Goal: Book appointment/travel/reservation

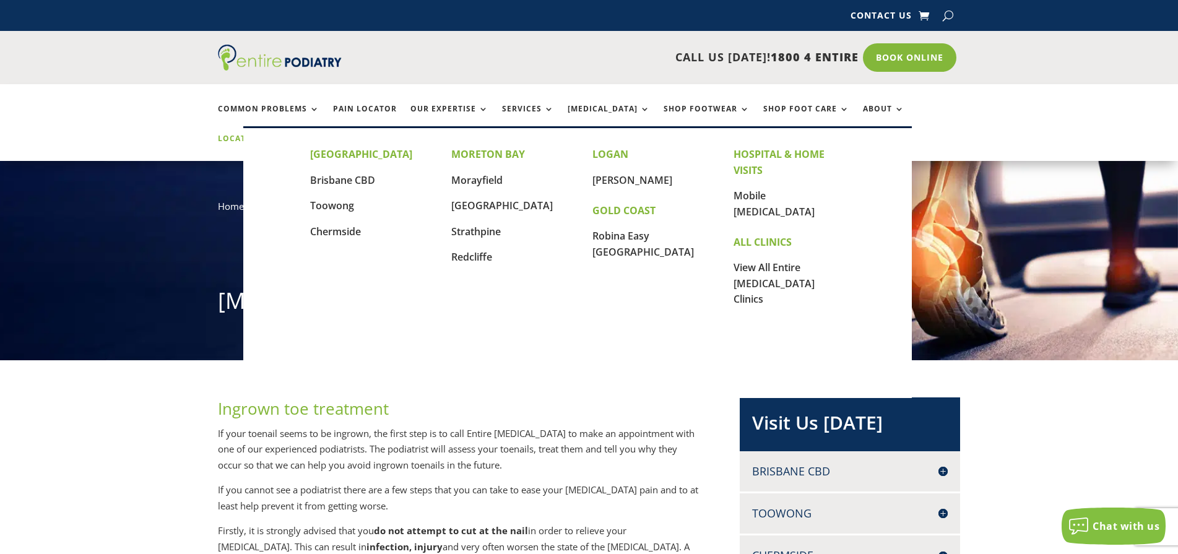
click at [280, 134] on link "Locations" at bounding box center [249, 147] width 62 height 27
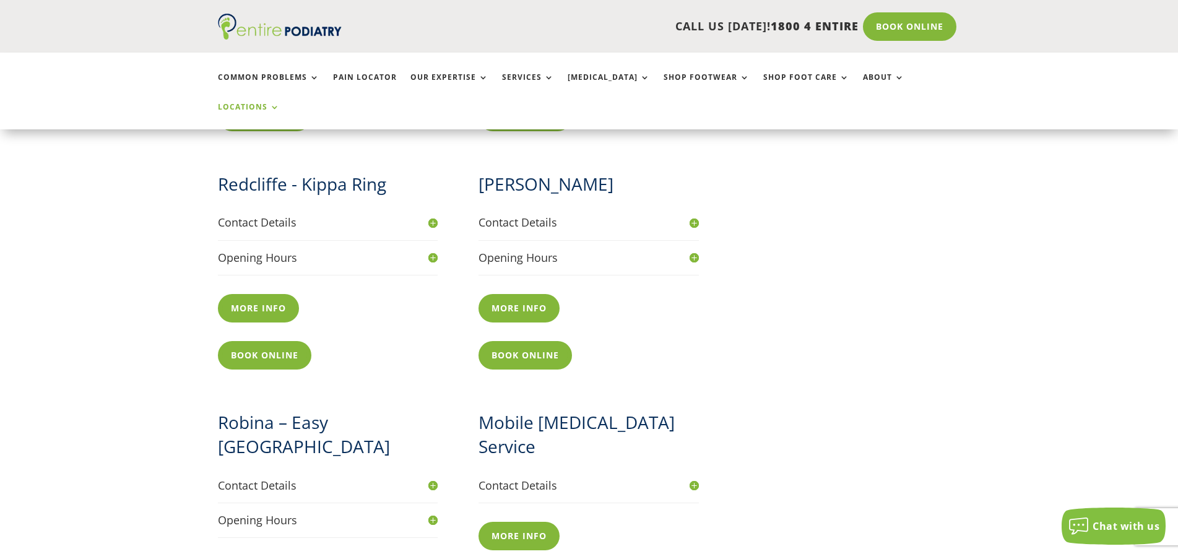
scroll to position [1288, 0]
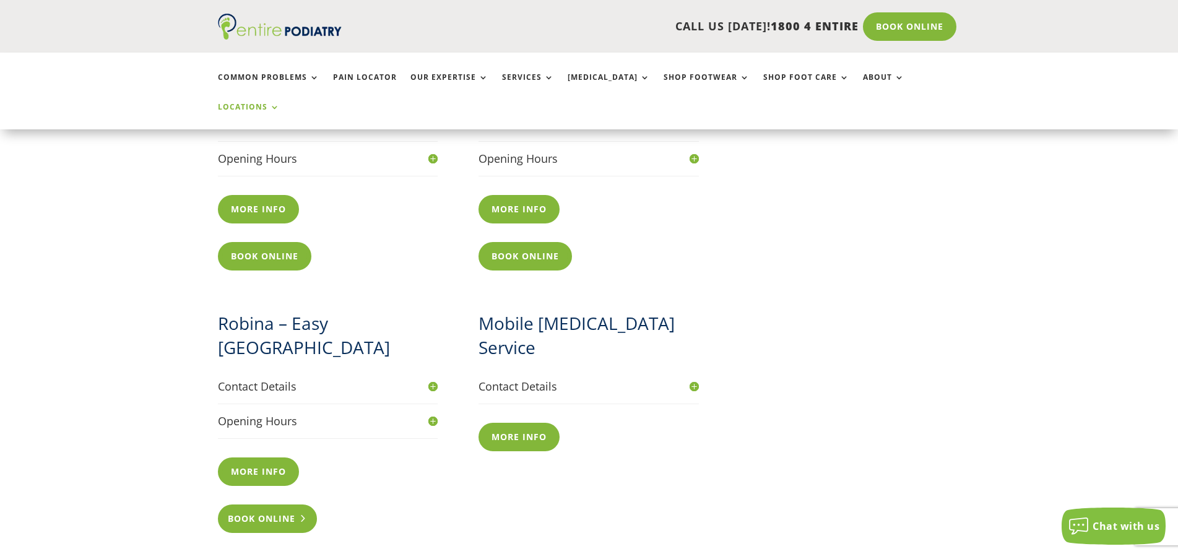
click at [263, 505] on link "Book Online" at bounding box center [268, 519] width 100 height 28
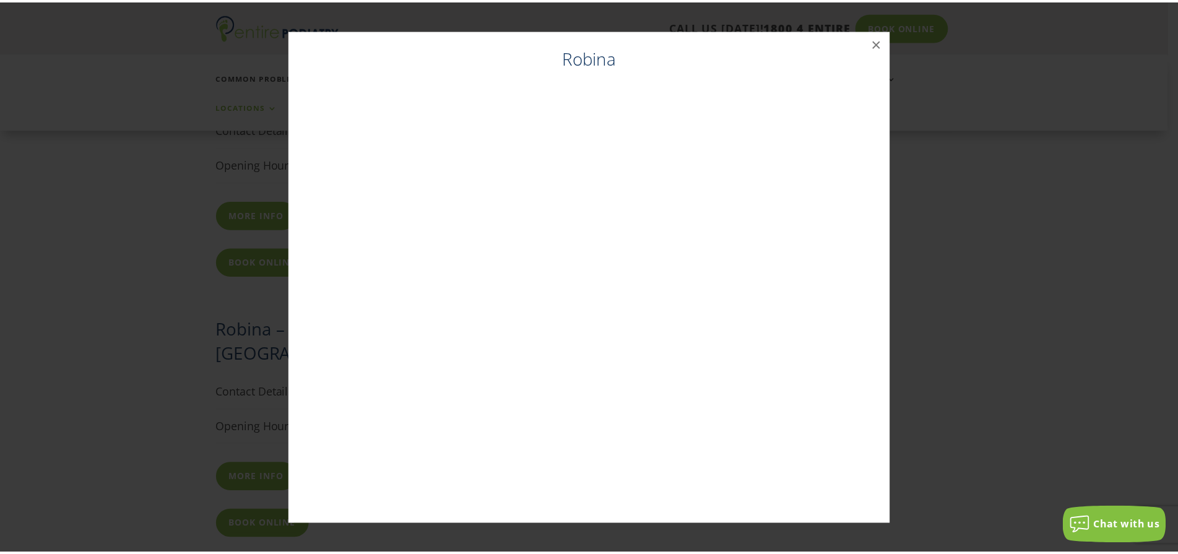
scroll to position [1271, 0]
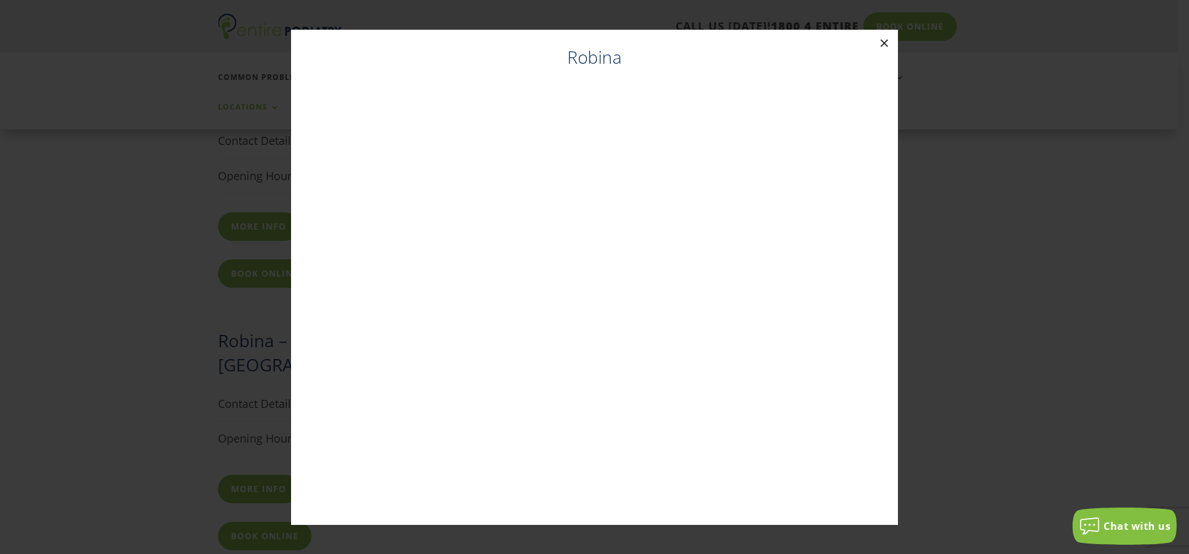
click at [886, 41] on button "×" at bounding box center [884, 43] width 27 height 27
